Goal: Use online tool/utility: Utilize a website feature to perform a specific function

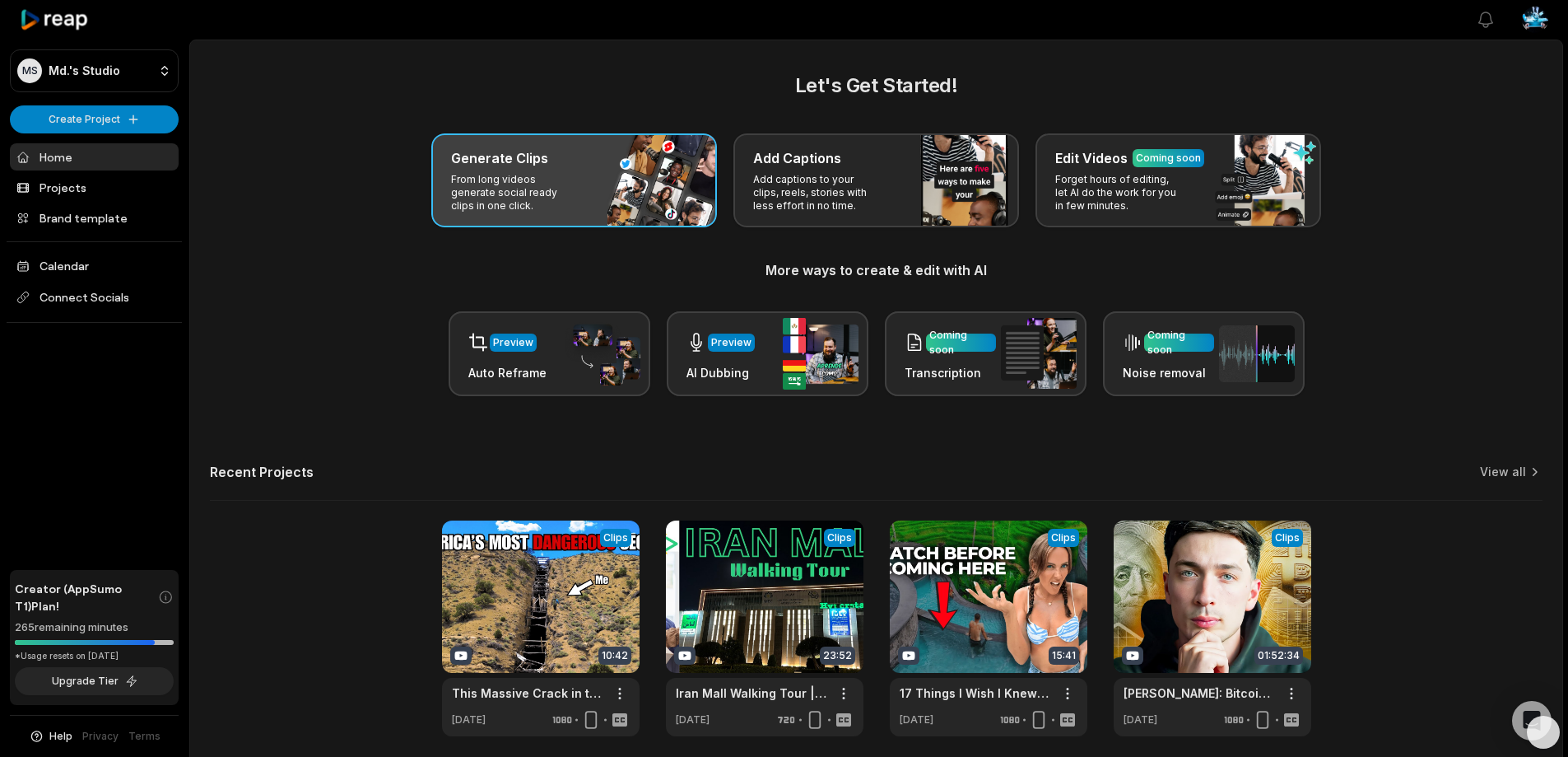
click at [561, 173] on p "From long videos generate social ready clips in one click." at bounding box center [515, 193] width 127 height 40
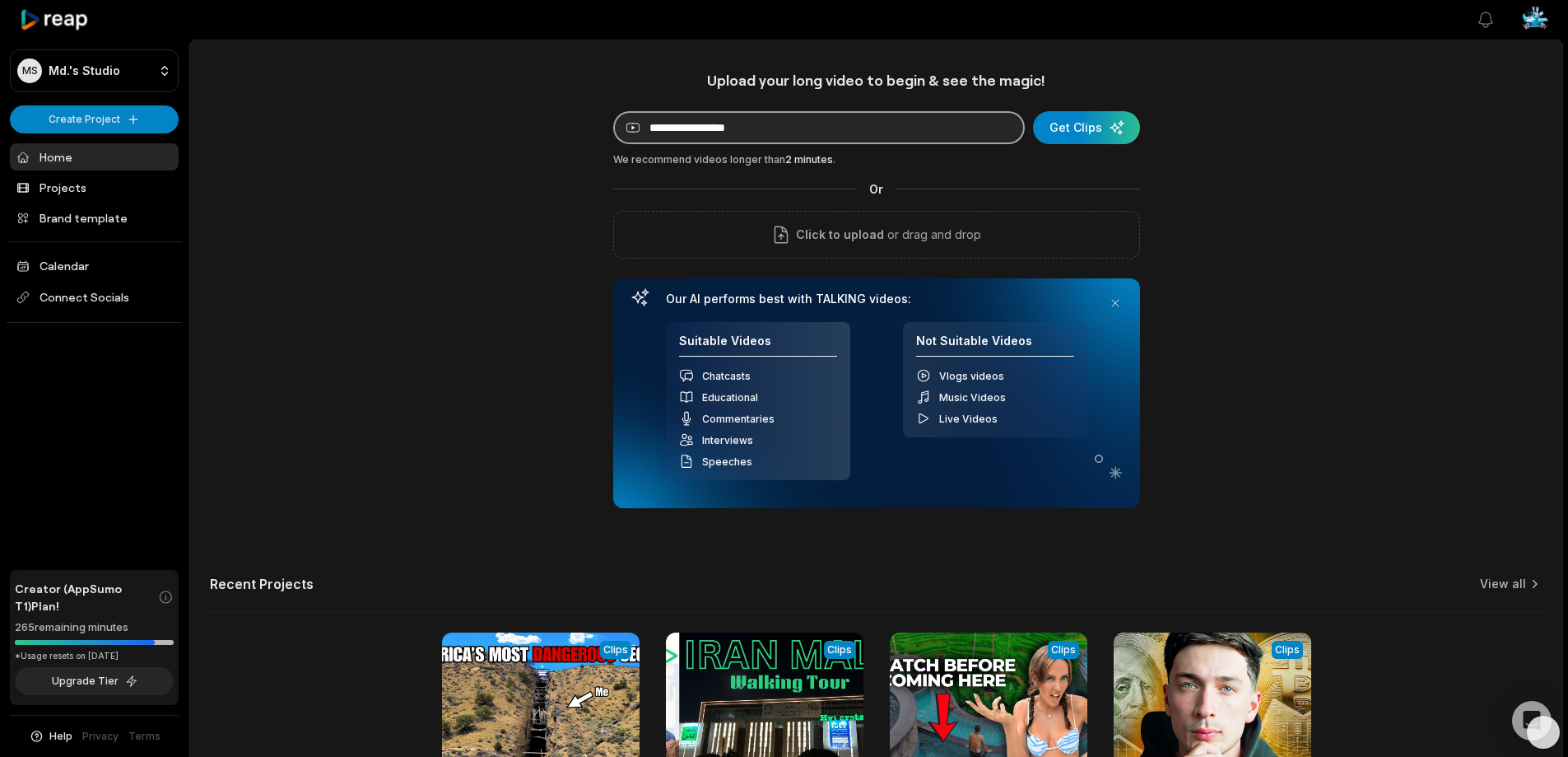
click at [722, 133] on input at bounding box center [819, 127] width 412 height 33
paste input "**********"
type input "**********"
click at [1081, 120] on div "submit" at bounding box center [1087, 127] width 107 height 33
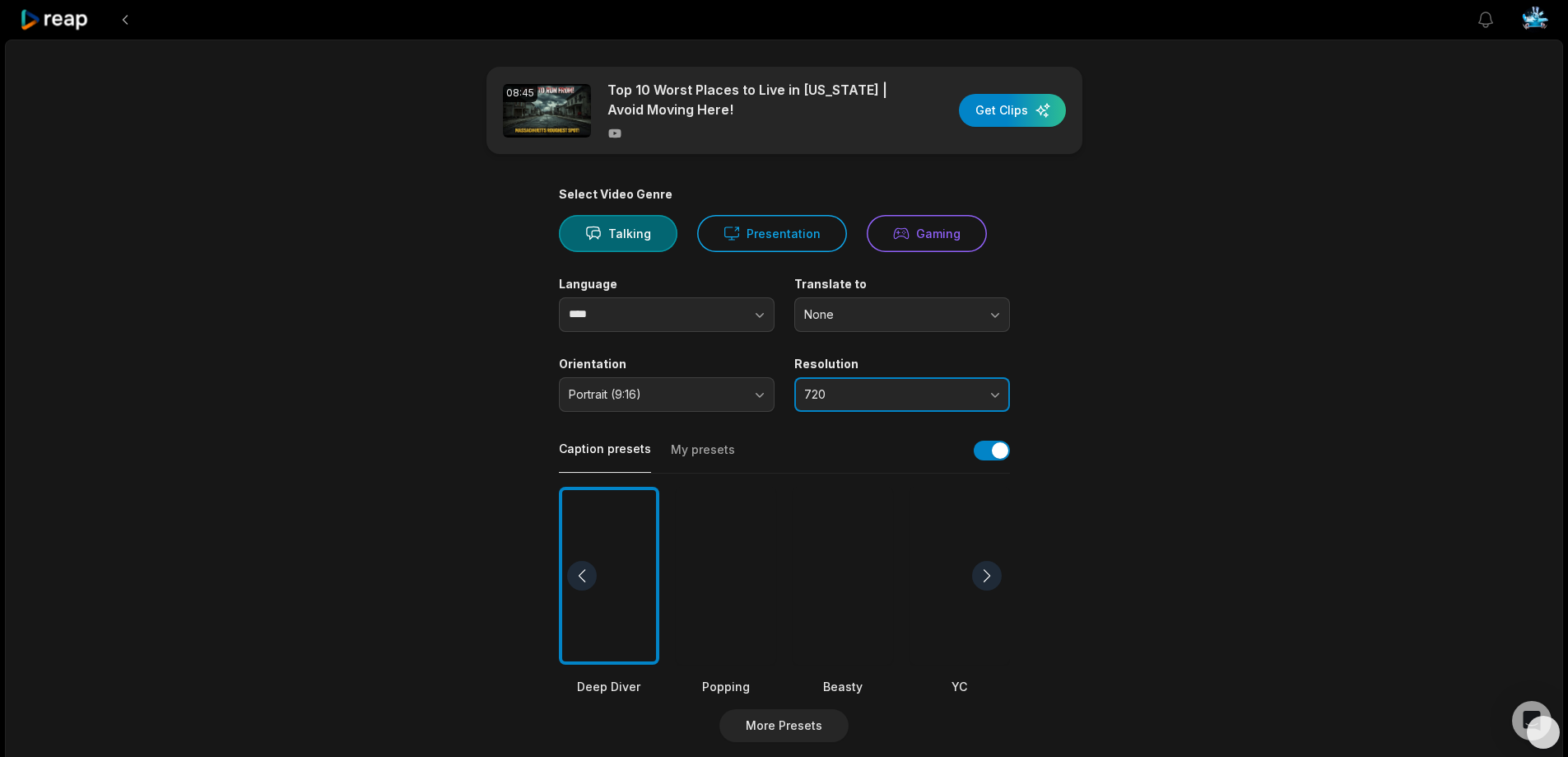
click at [851, 400] on span "720" at bounding box center [890, 394] width 173 height 15
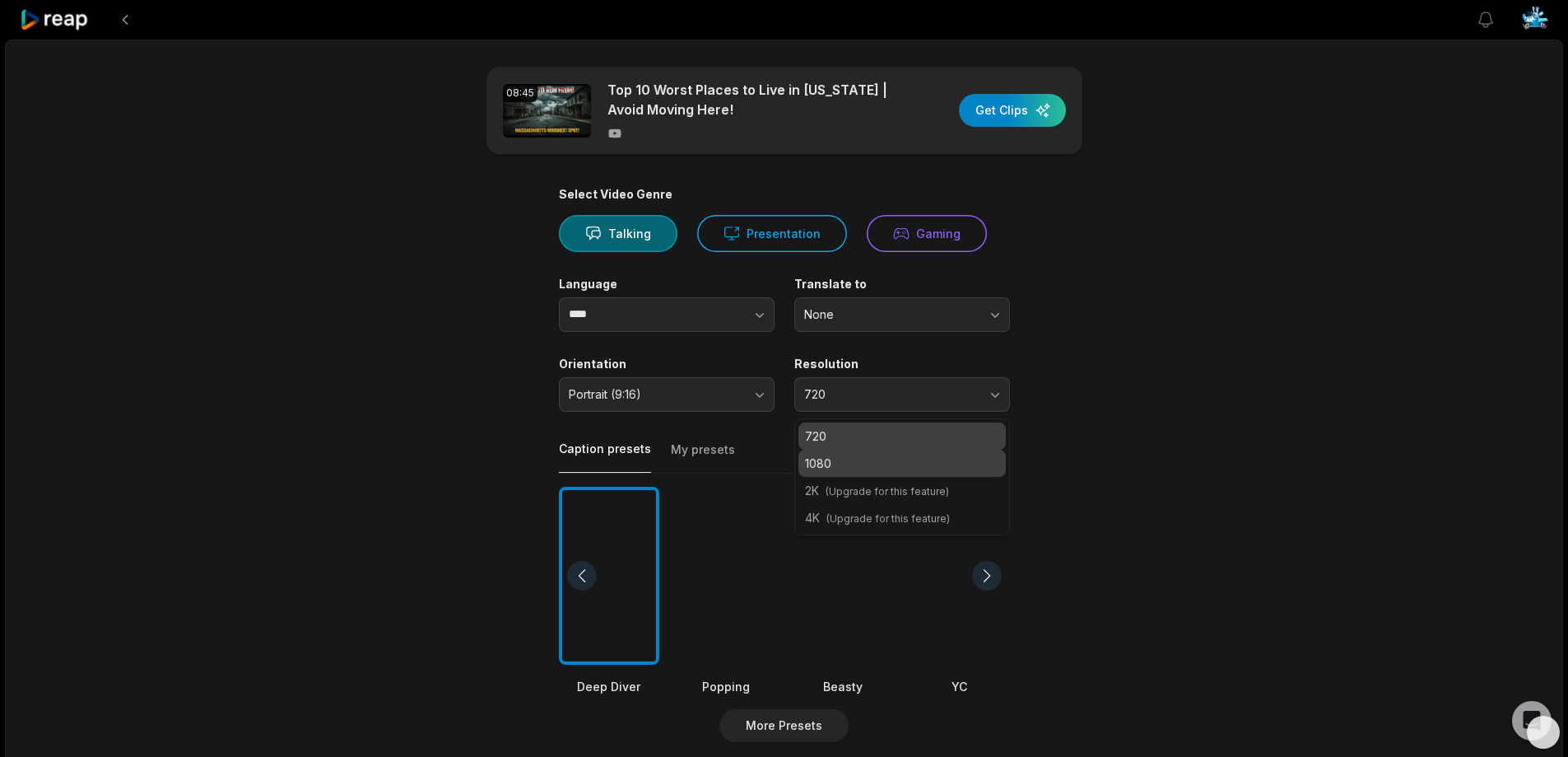
click at [844, 459] on p "1080" at bounding box center [902, 463] width 195 height 17
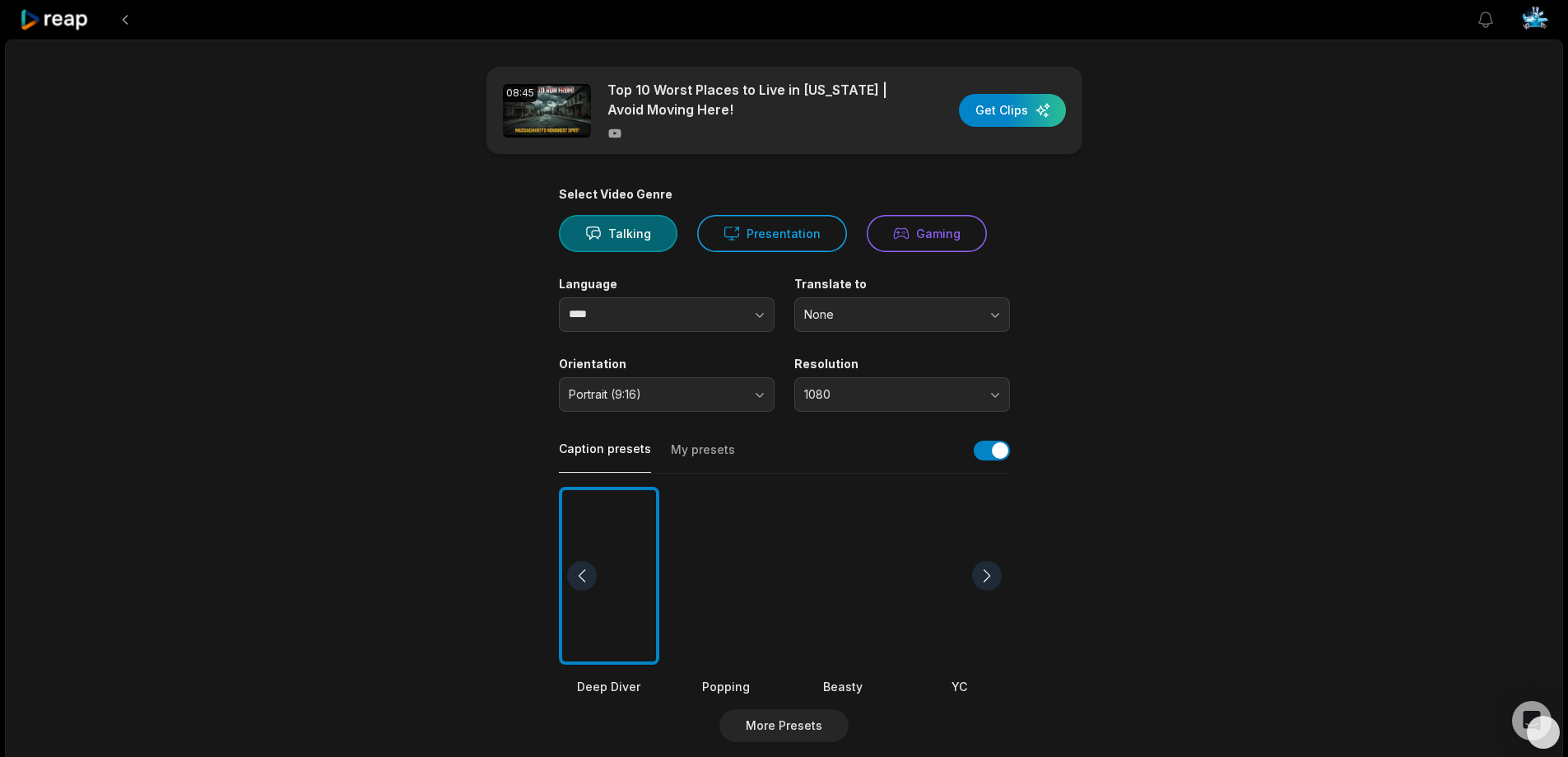
click at [1275, 350] on div "08:45 Top 10 Worst Places to Live in [US_STATE] | Avoid Moving Here! Get Clips …" at bounding box center [784, 614] width 1559 height 1150
click at [824, 574] on div at bounding box center [843, 575] width 101 height 178
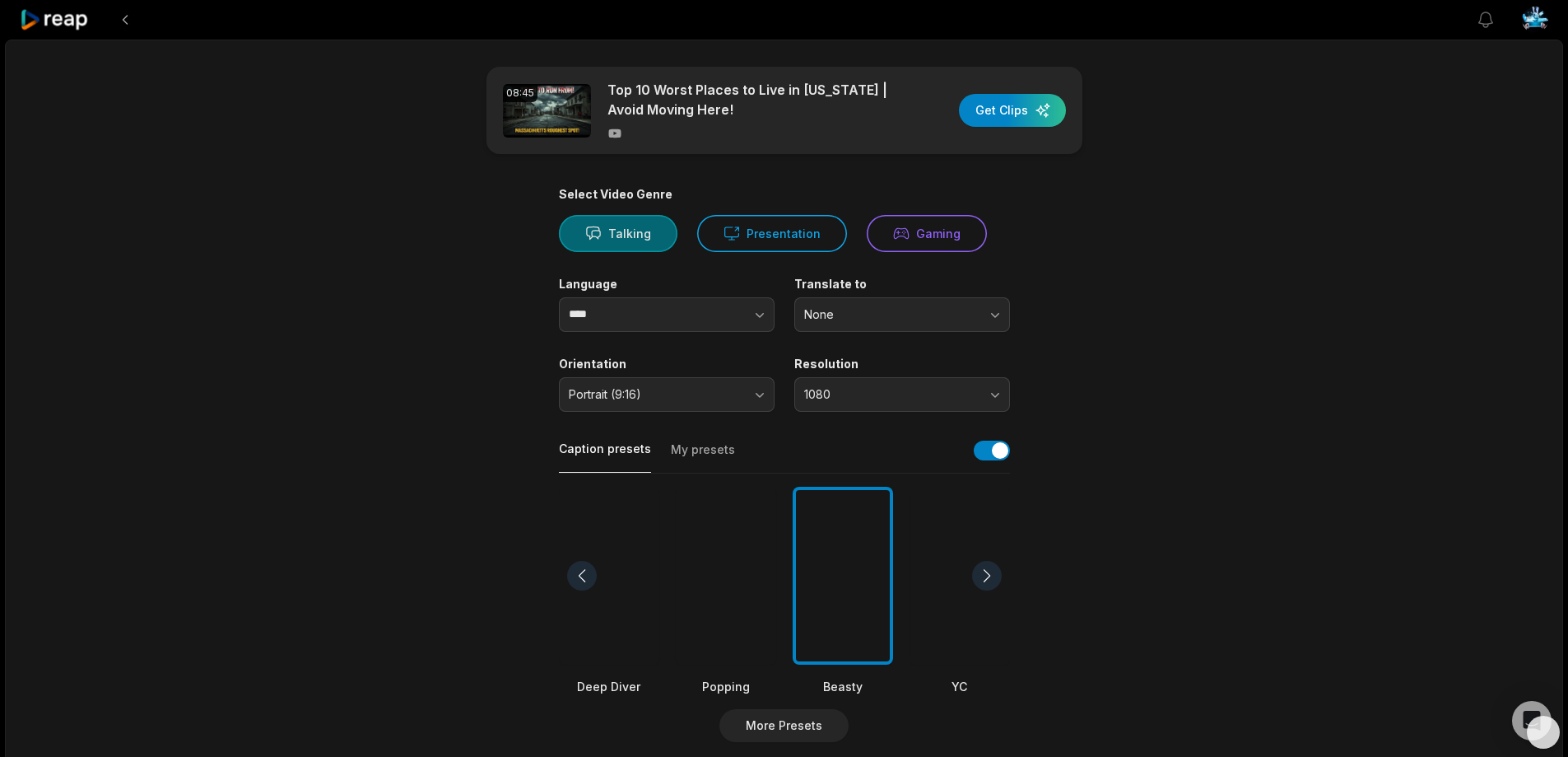
click at [630, 230] on button "Talking" at bounding box center [618, 233] width 119 height 37
click at [754, 245] on button "Presentation" at bounding box center [772, 233] width 150 height 37
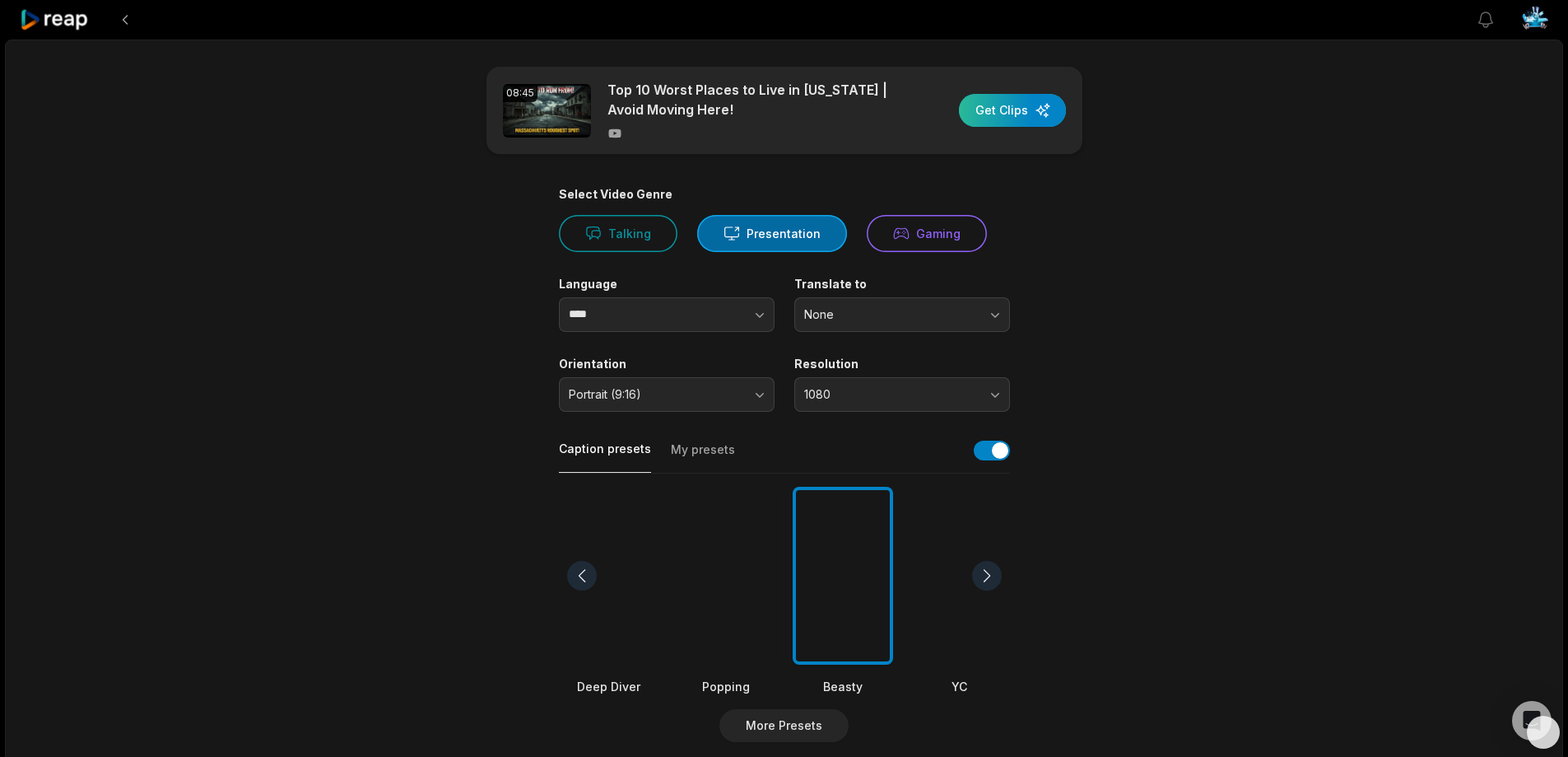
click at [1002, 114] on div "button" at bounding box center [1013, 110] width 107 height 33
